Goal: Find specific page/section: Find specific page/section

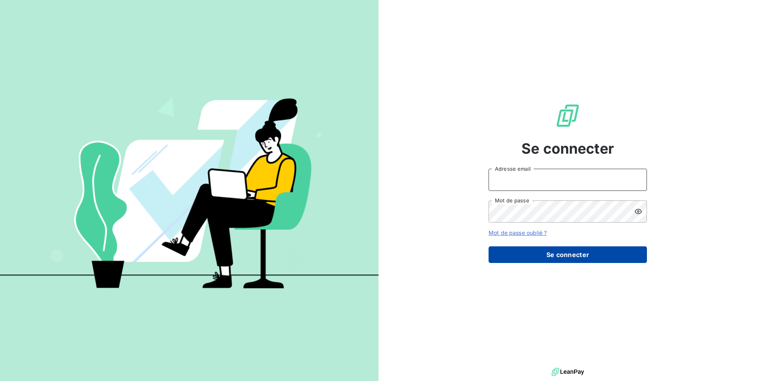
type input "[EMAIL_ADDRESS][DOMAIN_NAME]"
click at [566, 257] on button "Se connecter" at bounding box center [567, 254] width 158 height 17
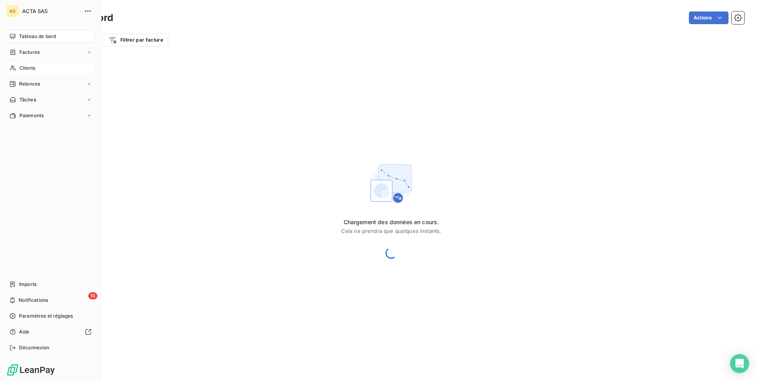
click at [22, 66] on span "Clients" at bounding box center [27, 68] width 16 height 7
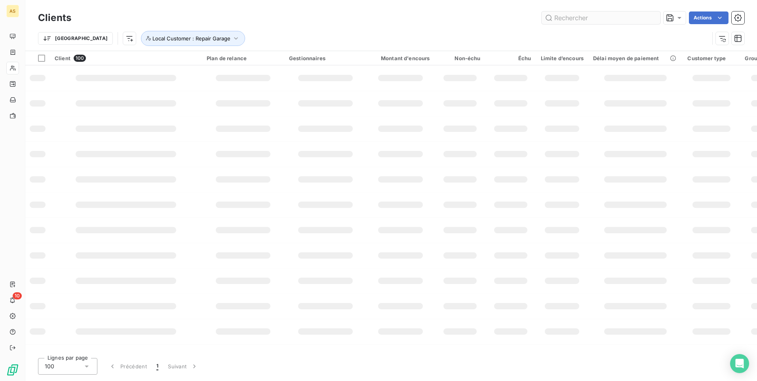
click at [567, 22] on input "text" at bounding box center [600, 17] width 119 height 13
type input "anwb"
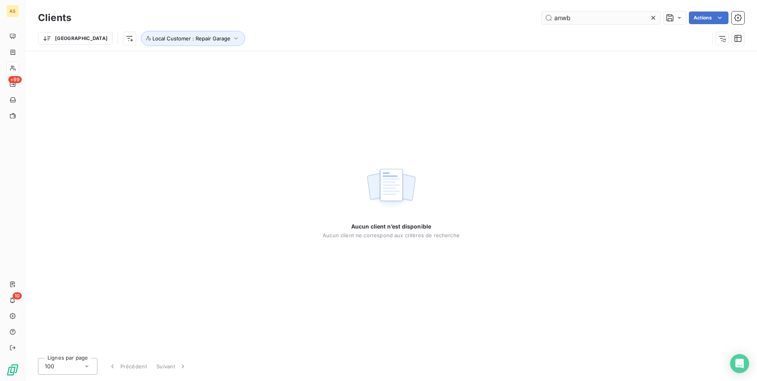
click at [585, 19] on input "anwb" at bounding box center [600, 17] width 119 height 13
click at [232, 37] on icon "button" at bounding box center [236, 38] width 8 height 8
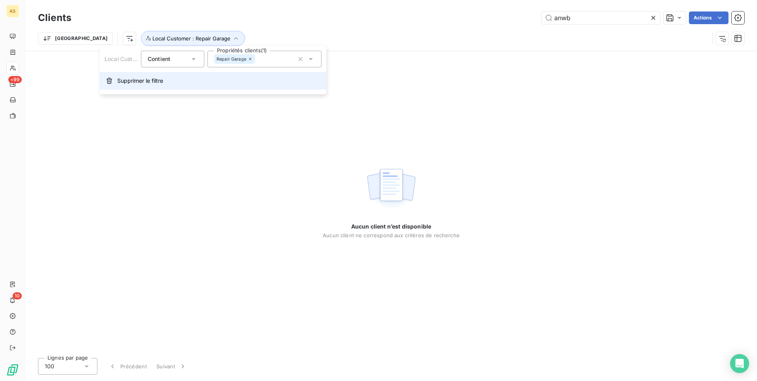
click at [160, 84] on span "Supprimer le filtre" at bounding box center [140, 81] width 46 height 8
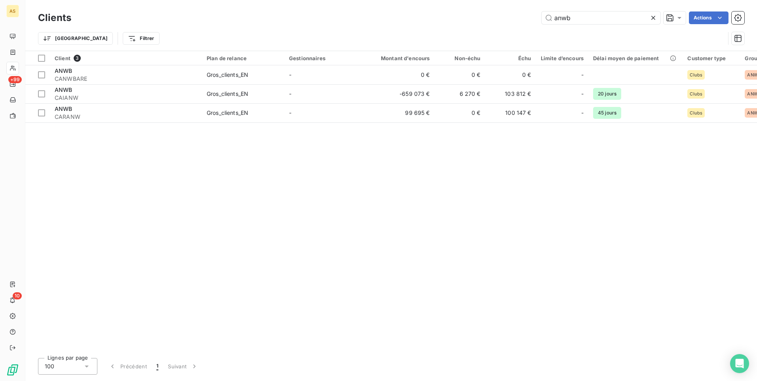
click at [632, 188] on div "Client 3 Plan de relance Gestionnaires Montant d'encours Non-échu Échu Limite d…" at bounding box center [390, 201] width 731 height 300
